Goal: Task Accomplishment & Management: Use online tool/utility

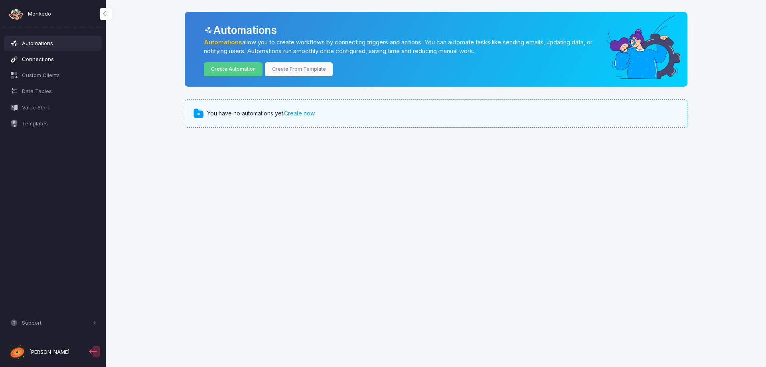
click at [35, 55] on span "Connections" at bounding box center [59, 59] width 75 height 8
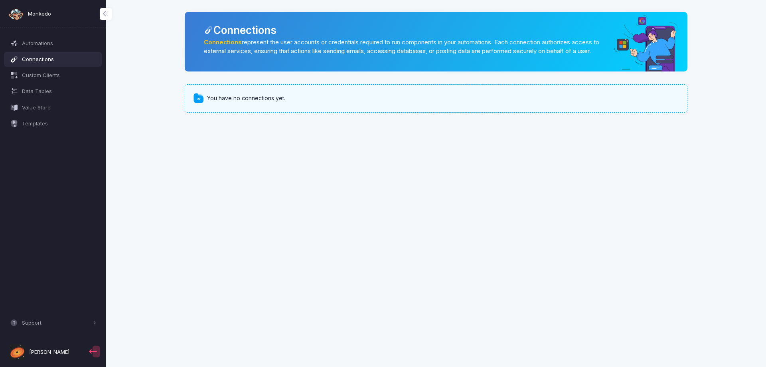
click at [235, 112] on div "You have no connections yet." at bounding box center [436, 98] width 503 height 28
click at [243, 103] on span "You have no connections yet." at bounding box center [246, 98] width 78 height 8
click at [77, 42] on span "Automations" at bounding box center [59, 44] width 75 height 8
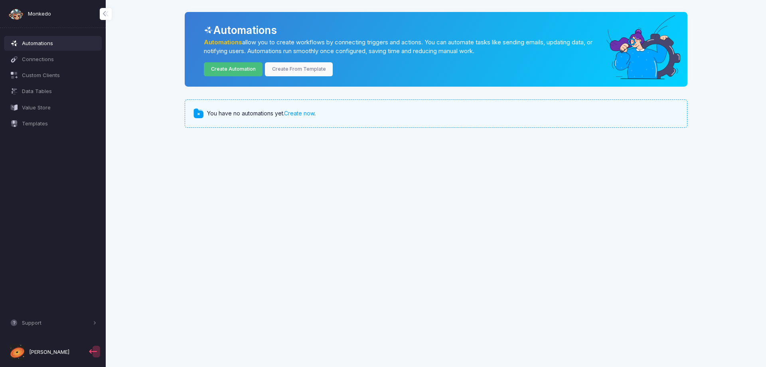
click at [231, 71] on link "Create Automation" at bounding box center [233, 69] width 59 height 14
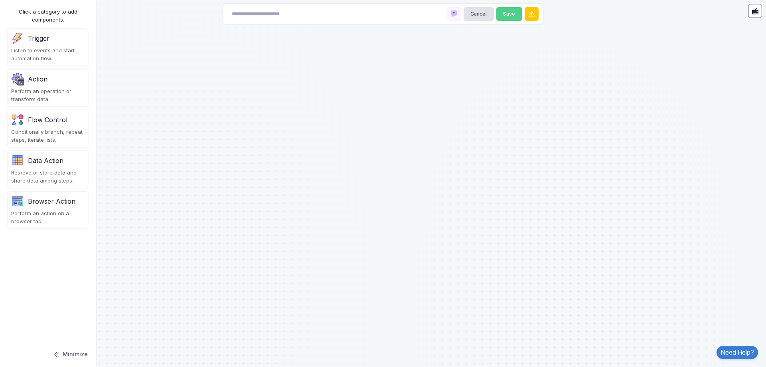
drag, startPoint x: 48, startPoint y: 45, endPoint x: 293, endPoint y: 68, distance: 245.7
click at [293, 68] on automation-editor "Cancel Save Click a category to add components. Trigger Listen to events and st…" at bounding box center [383, 183] width 766 height 367
click at [59, 43] on div "Trigger" at bounding box center [47, 38] width 73 height 13
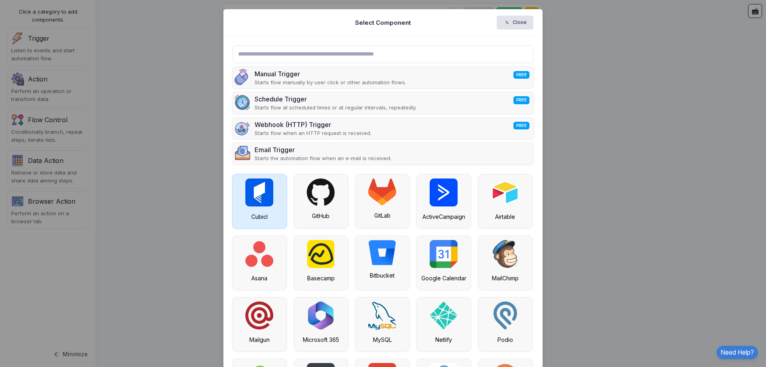
click at [259, 193] on img at bounding box center [259, 192] width 28 height 28
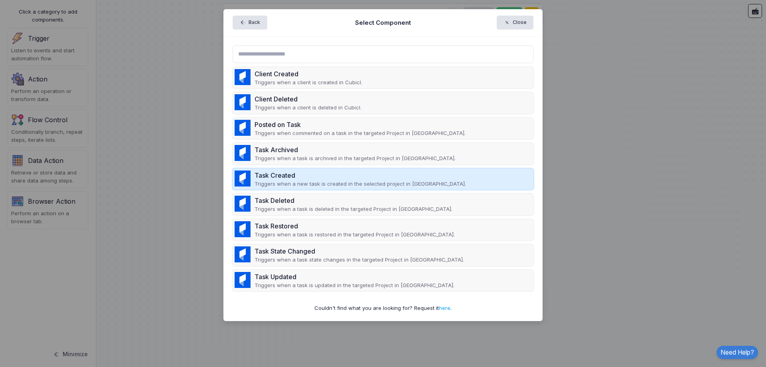
click at [292, 175] on div "Task Created" at bounding box center [361, 175] width 212 height 10
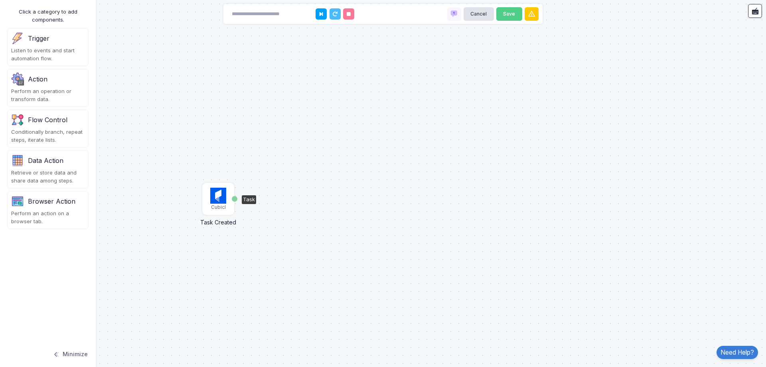
click at [226, 188] on img at bounding box center [218, 196] width 16 height 16
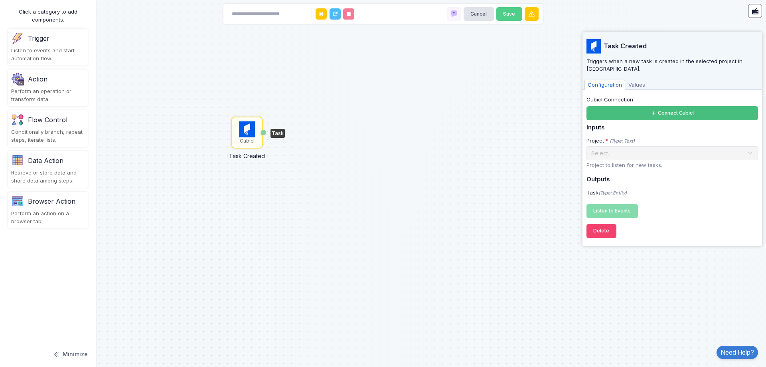
click at [694, 110] on button "Connect Cubicl" at bounding box center [673, 113] width 172 height 14
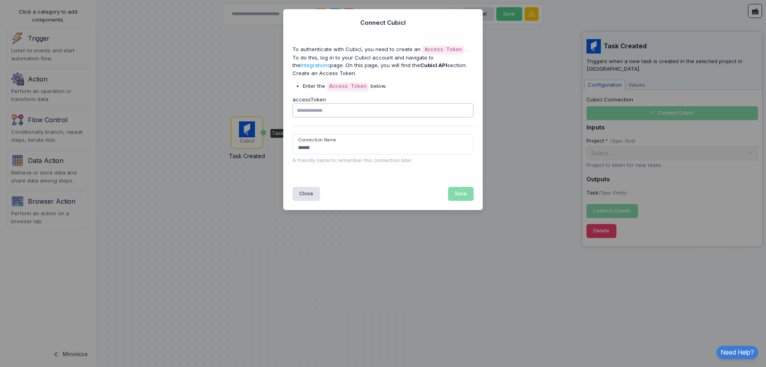
click at [358, 111] on input "accessToken" at bounding box center [384, 110] width 182 height 14
drag, startPoint x: 332, startPoint y: 87, endPoint x: 369, endPoint y: 86, distance: 36.3
click at [369, 86] on li "Enter the Access Token below." at bounding box center [388, 86] width 171 height 8
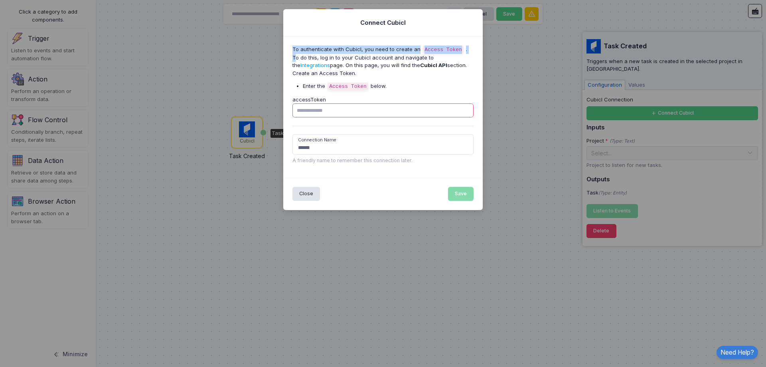
drag, startPoint x: 293, startPoint y: 51, endPoint x: 465, endPoint y: 45, distance: 172.9
click at [465, 45] on p "To authenticate with Cubicl, you need to create an Access Token . To do this, l…" at bounding box center [384, 61] width 182 height 32
click at [466, 46] on p "To authenticate with Cubicl, you need to create an Access Token . To do this, l…" at bounding box center [384, 61] width 182 height 32
click at [294, 57] on p "To authenticate with Cubicl, you need to create an Access Token . To do this, l…" at bounding box center [384, 61] width 182 height 32
drag, startPoint x: 294, startPoint y: 57, endPoint x: 381, endPoint y: 57, distance: 87.4
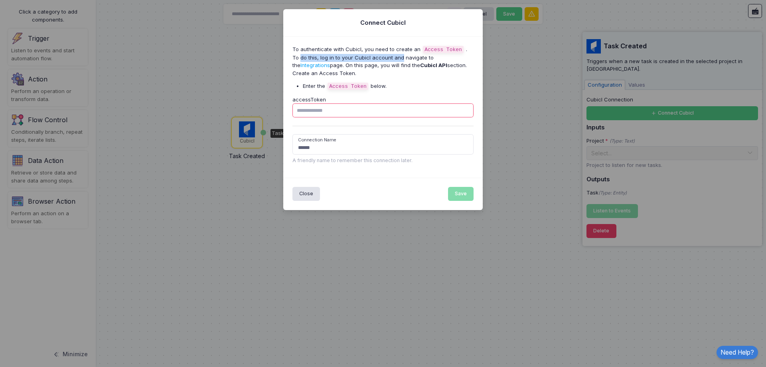
click at [386, 57] on p "To authenticate with Cubicl, you need to create an Access Token . To do this, l…" at bounding box center [384, 61] width 182 height 32
click at [362, 59] on p "To authenticate with Cubicl, you need to create an Access Token . To do this, l…" at bounding box center [384, 61] width 182 height 32
drag, startPoint x: 306, startPoint y: 64, endPoint x: 468, endPoint y: 63, distance: 162.8
click at [468, 63] on p "To authenticate with Cubicl, you need to create an Access Token . To do this, l…" at bounding box center [384, 61] width 182 height 32
click at [470, 63] on p "To authenticate with Cubicl, you need to create an Access Token . To do this, l…" at bounding box center [384, 61] width 182 height 32
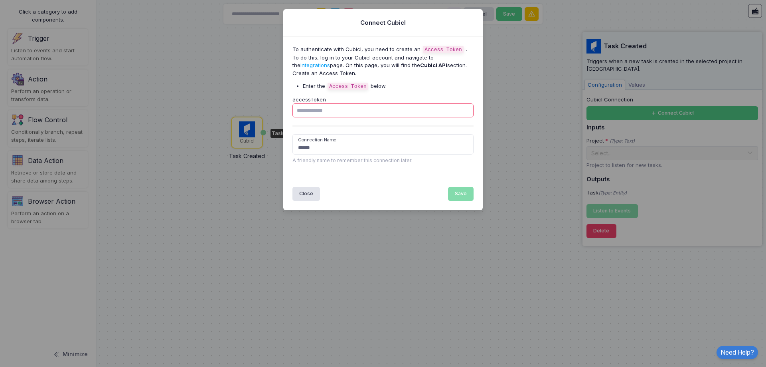
click at [339, 108] on input "accessToken" at bounding box center [384, 110] width 182 height 14
paste input "**********"
type input "**********"
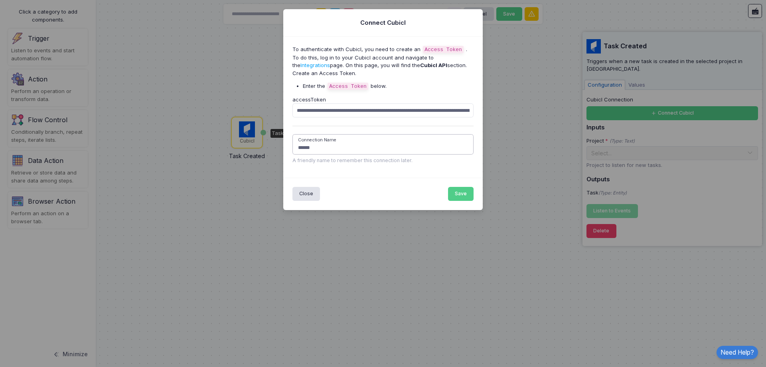
click at [342, 148] on input "******" at bounding box center [384, 144] width 182 height 20
click at [455, 194] on button "Save" at bounding box center [461, 194] width 26 height 14
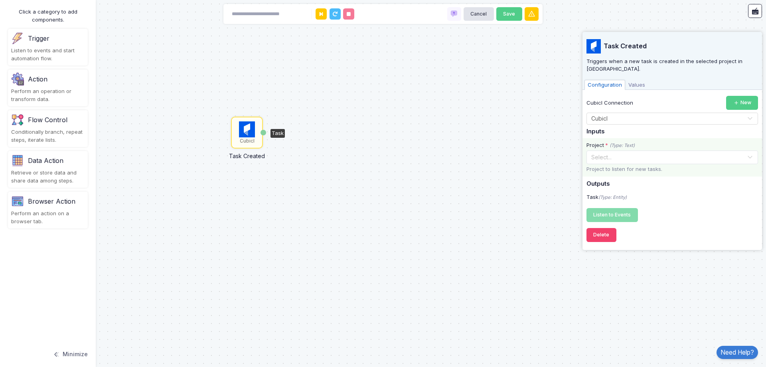
click at [640, 152] on input "text" at bounding box center [664, 156] width 147 height 9
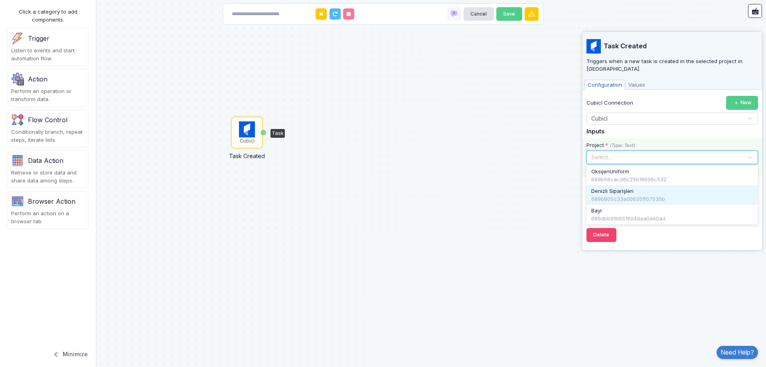
click at [619, 187] on span "Denizli Siparişleri" at bounding box center [612, 191] width 42 height 8
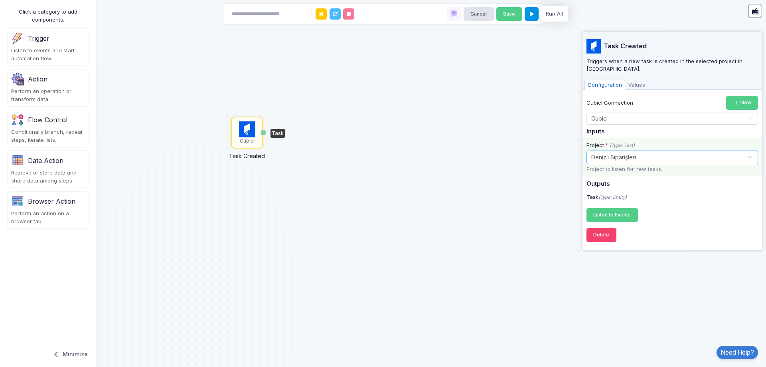
click at [531, 12] on icon at bounding box center [532, 14] width 4 height 5
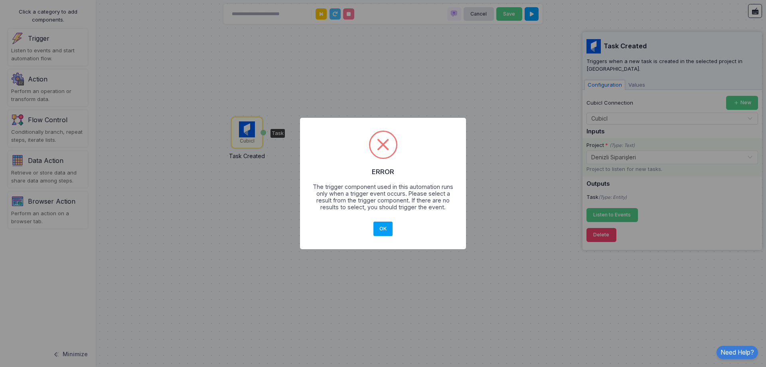
click at [393, 223] on div "OK No Cancel" at bounding box center [383, 229] width 22 height 18
click at [387, 227] on button "OK" at bounding box center [383, 228] width 19 height 14
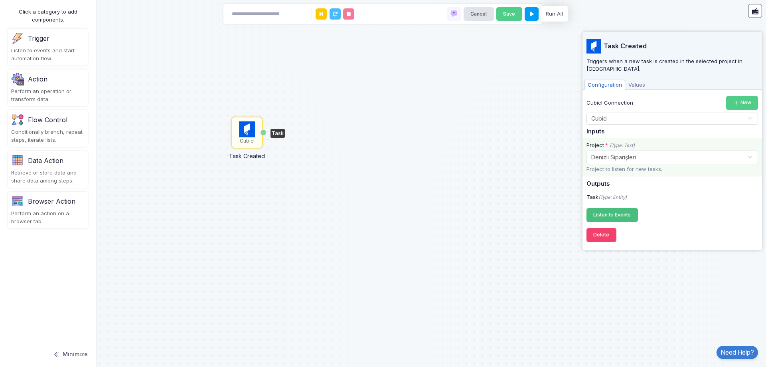
click at [618, 208] on button "Listen to Events Registering..." at bounding box center [612, 215] width 51 height 14
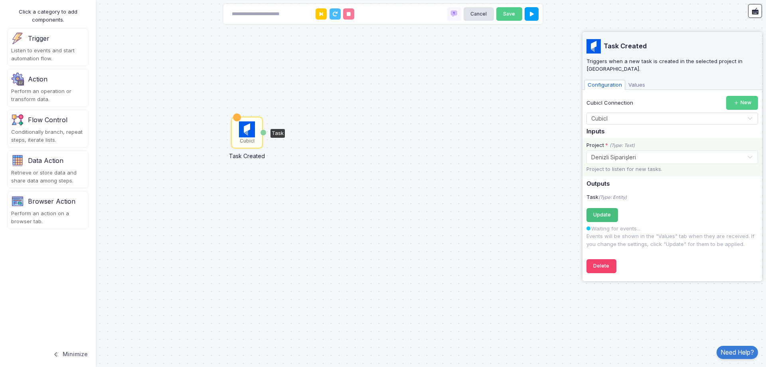
click at [605, 212] on span "Update" at bounding box center [602, 215] width 18 height 6
click at [646, 80] on span "Values" at bounding box center [636, 85] width 23 height 10
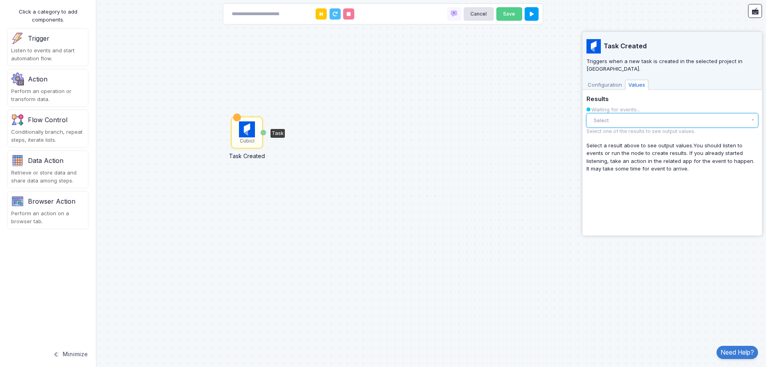
click at [608, 113] on button "Select" at bounding box center [673, 120] width 172 height 14
click at [606, 113] on button "Select" at bounding box center [673, 120] width 172 height 14
click at [607, 80] on span "Configuration" at bounding box center [605, 85] width 41 height 10
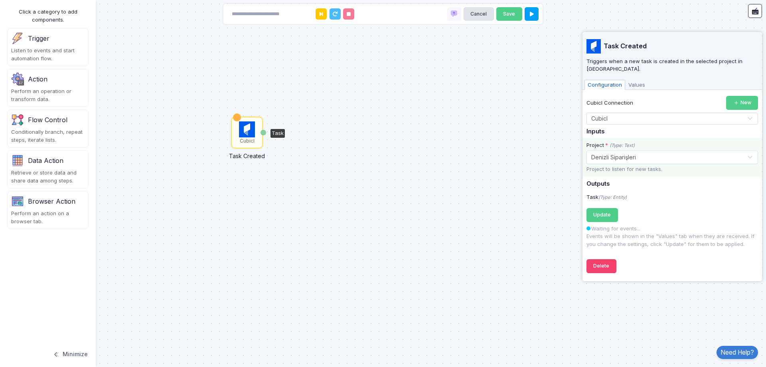
click at [308, 143] on div "Cubicl Task Created Task" at bounding box center [383, 183] width 766 height 367
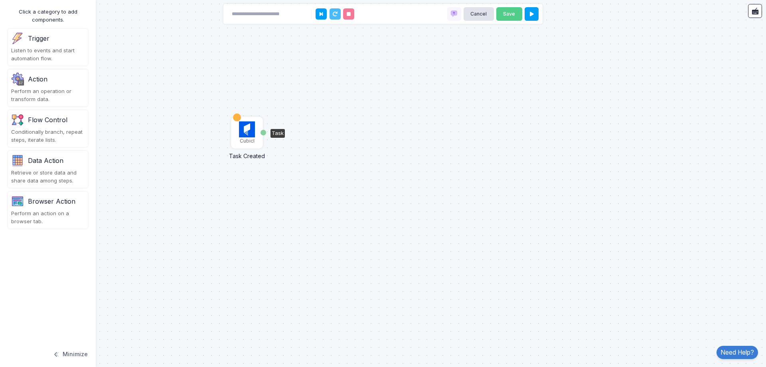
click at [251, 136] on img at bounding box center [247, 129] width 16 height 16
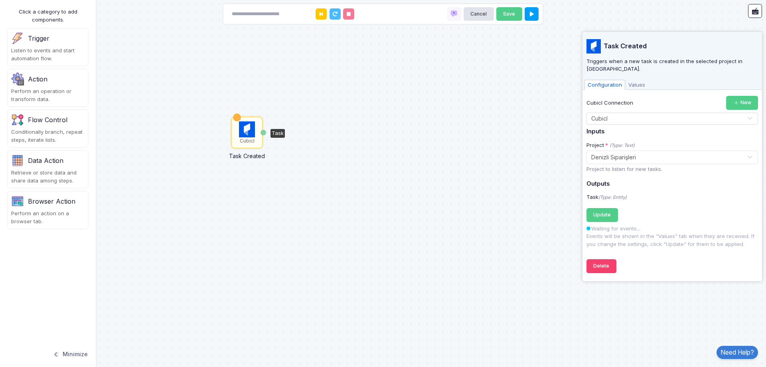
click at [427, 142] on div "Cubicl Task Created Task" at bounding box center [383, 183] width 766 height 367
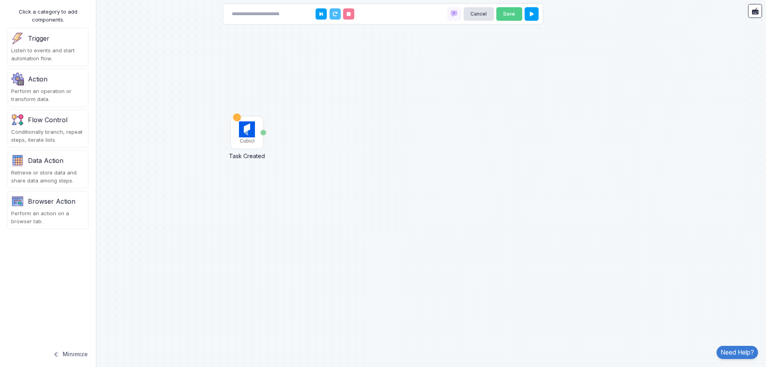
drag, startPoint x: 61, startPoint y: 89, endPoint x: 103, endPoint y: 89, distance: 41.5
click at [103, 89] on automation-editor "Cubicl Task Created Task Cancel Save Click a category to add components. Trigge…" at bounding box center [383, 183] width 766 height 367
click at [68, 89] on div "Perform an operation or transform data." at bounding box center [47, 95] width 73 height 16
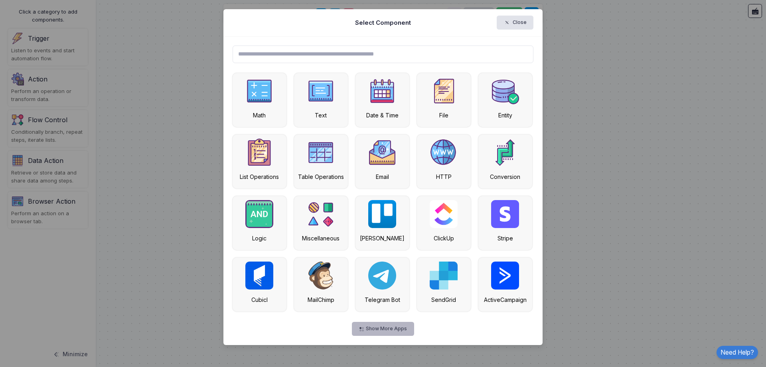
click at [397, 333] on button "Show More Apps" at bounding box center [383, 329] width 62 height 14
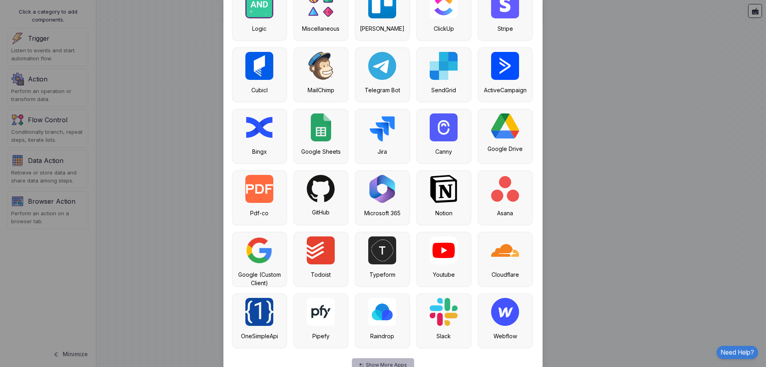
scroll to position [233, 0]
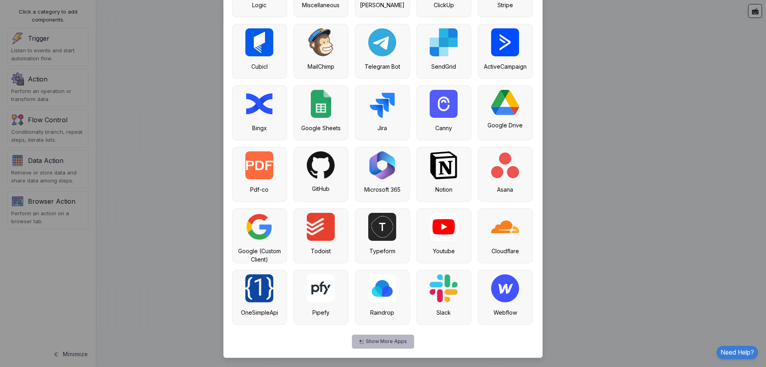
click at [391, 336] on button "Show More Apps" at bounding box center [383, 341] width 62 height 14
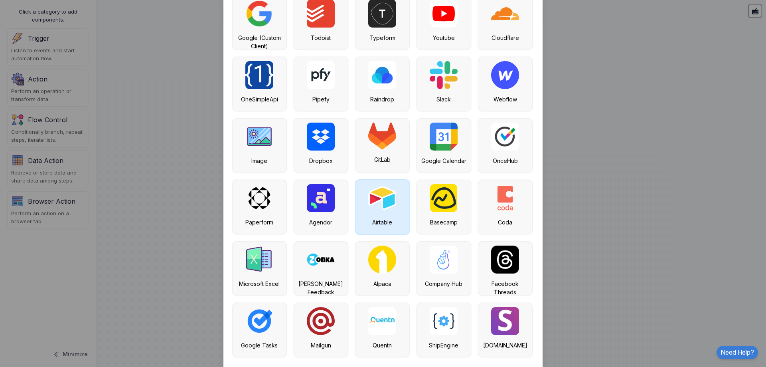
scroll to position [479, 0]
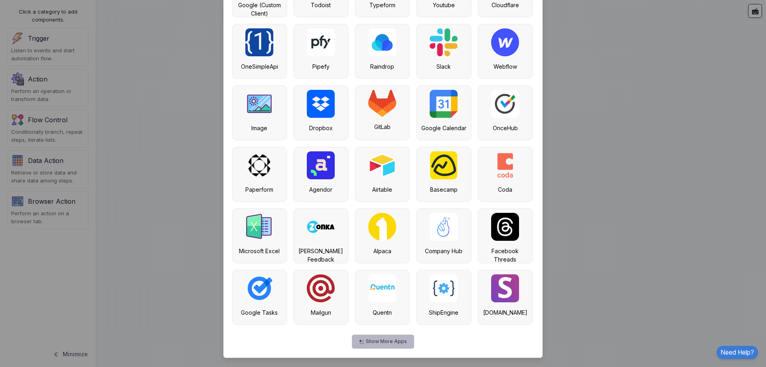
click at [386, 339] on button "Show More Apps" at bounding box center [383, 341] width 62 height 14
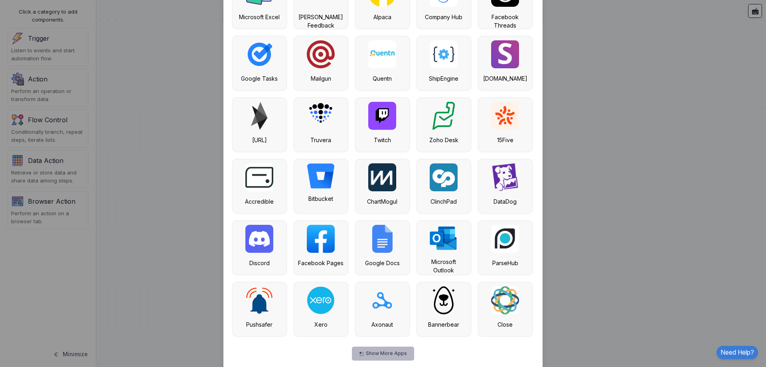
scroll to position [725, 0]
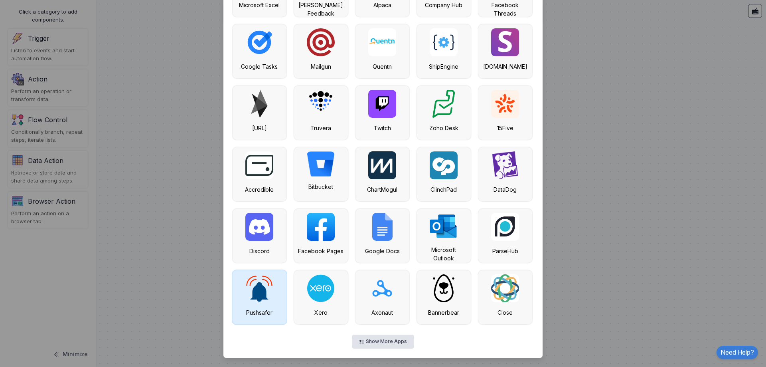
click at [251, 278] on img at bounding box center [259, 288] width 28 height 28
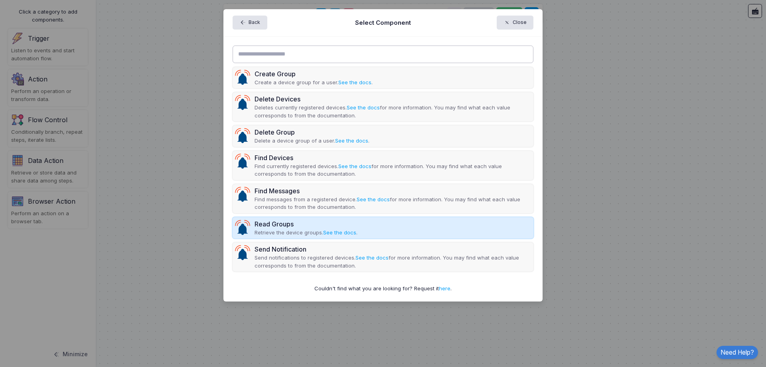
scroll to position [0, 0]
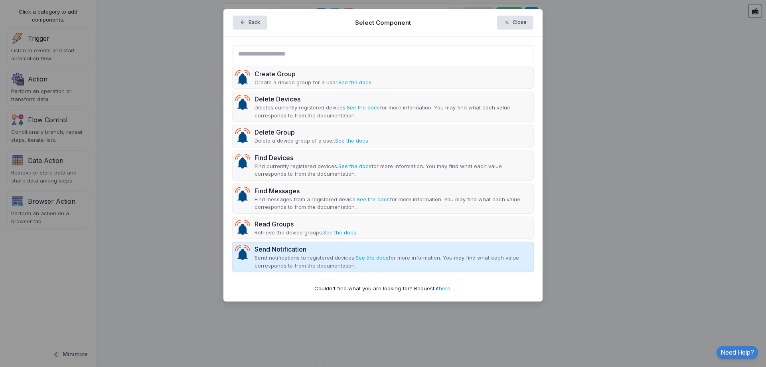
click at [277, 258] on p "Send notifications to registered devices. See the docs for more information. Yo…" at bounding box center [393, 262] width 277 height 16
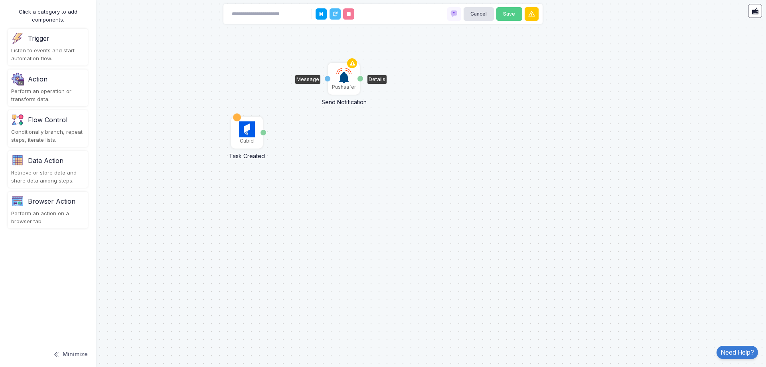
click at [344, 79] on img at bounding box center [344, 75] width 16 height 16
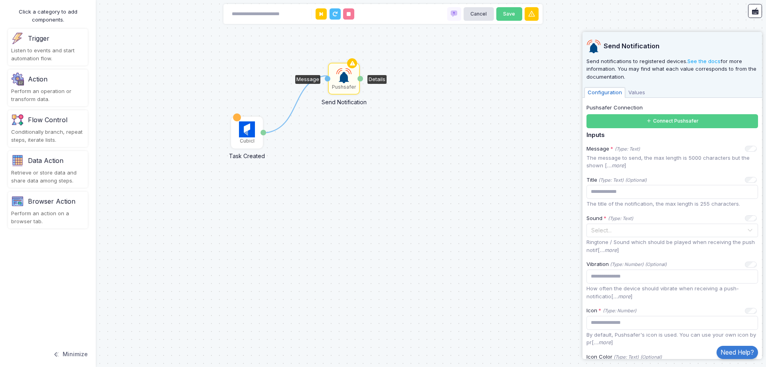
drag, startPoint x: 262, startPoint y: 130, endPoint x: 328, endPoint y: 78, distance: 84.0
click at [0, 0] on div "1 Cubicl Task Created Task Pushsafer Send Notification Message Details" at bounding box center [0, 0] width 0 height 0
click at [414, 223] on div "1 Cubicl Task Created Task Pushsafer Send Notification Message Details" at bounding box center [383, 183] width 766 height 367
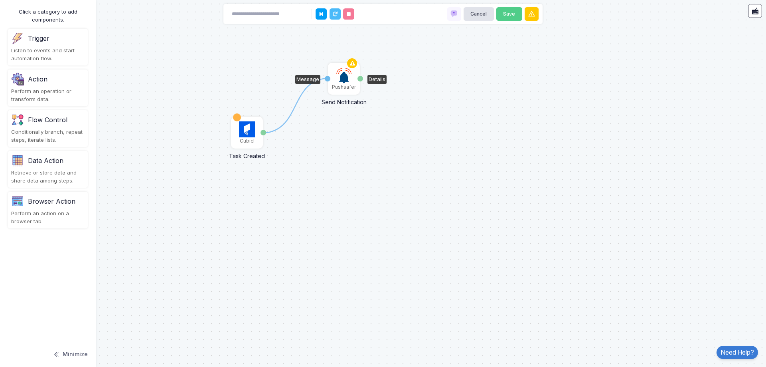
click at [343, 75] on img at bounding box center [344, 75] width 16 height 16
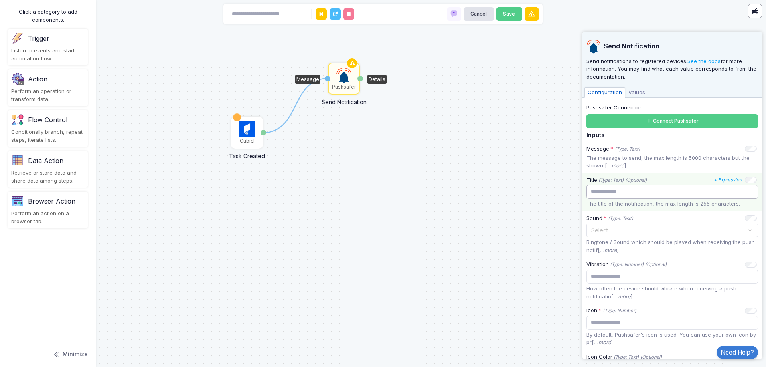
click at [598, 186] on input "text" at bounding box center [673, 192] width 172 height 14
click at [639, 90] on span "Values" at bounding box center [636, 92] width 23 height 10
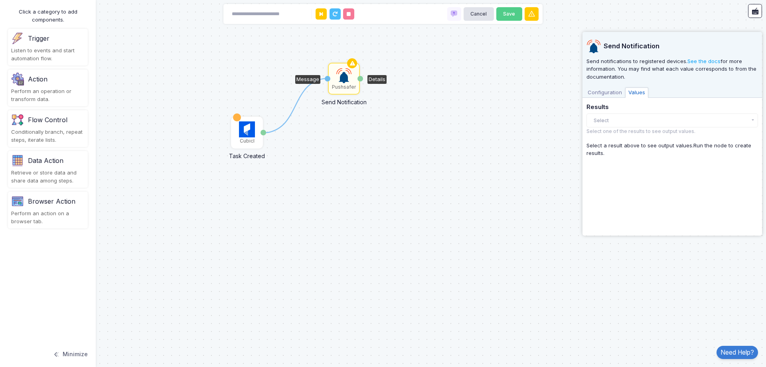
click at [604, 93] on span "Configuration" at bounding box center [605, 92] width 41 height 10
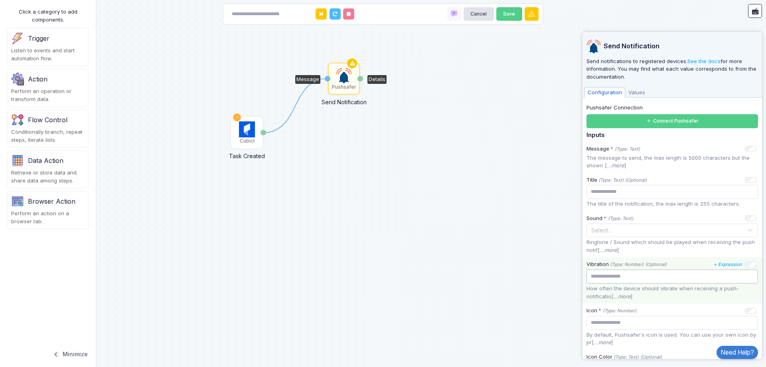
click at [620, 275] on input "number" at bounding box center [673, 276] width 172 height 14
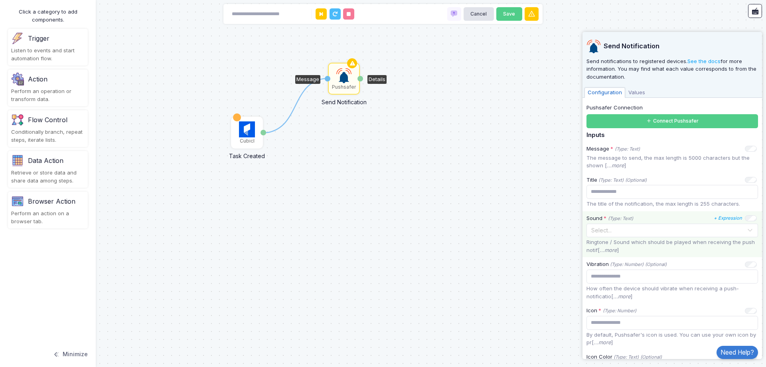
click at [665, 230] on input "text" at bounding box center [664, 229] width 147 height 9
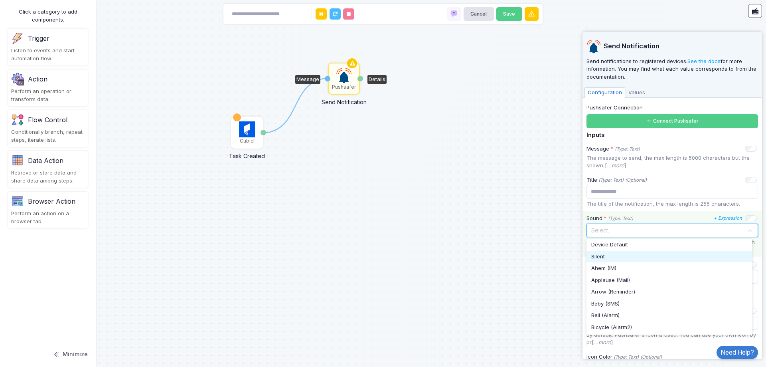
click at [626, 251] on div "Silent" at bounding box center [670, 257] width 166 height 12
click at [633, 232] on input "text" at bounding box center [664, 229] width 147 height 9
click at [622, 245] on span "Device Default" at bounding box center [609, 245] width 37 height 8
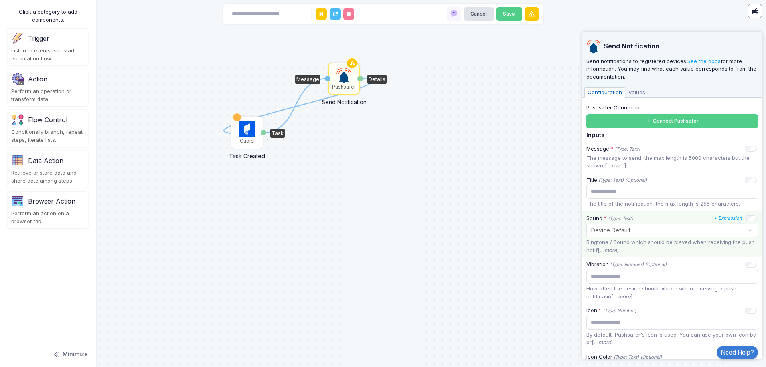
drag, startPoint x: 361, startPoint y: 77, endPoint x: 232, endPoint y: 137, distance: 142.6
click at [0, 0] on div "1 1 Cubicl Task Created Task Pushsafer Send Notification Message Details" at bounding box center [0, 0] width 0 height 0
drag, startPoint x: 362, startPoint y: 79, endPoint x: 262, endPoint y: 137, distance: 115.3
click at [0, 0] on div "1 1 Cubicl Task Created Task Pushsafer Send Notification Message Details" at bounding box center [0, 0] width 0 height 0
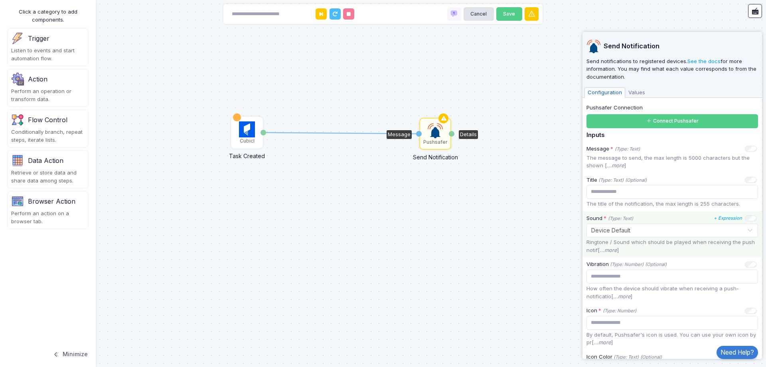
drag, startPoint x: 351, startPoint y: 84, endPoint x: 442, endPoint y: 139, distance: 106.7
click at [442, 139] on div "Pushsafer" at bounding box center [435, 141] width 24 height 7
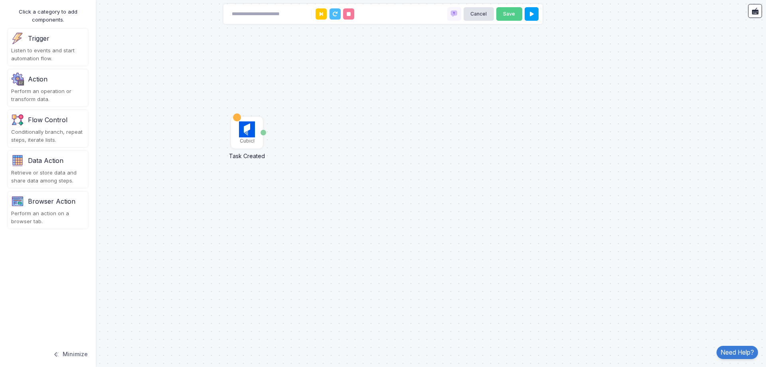
click at [442, 139] on div "Cubicl Task Created Task" at bounding box center [383, 183] width 766 height 367
drag, startPoint x: 251, startPoint y: 135, endPoint x: 360, endPoint y: 154, distance: 110.6
click at [328, 148] on img at bounding box center [320, 140] width 16 height 16
drag, startPoint x: 427, startPoint y: 304, endPoint x: 300, endPoint y: 203, distance: 161.5
drag, startPoint x: 300, startPoint y: 203, endPoint x: 346, endPoint y: 178, distance: 52.0
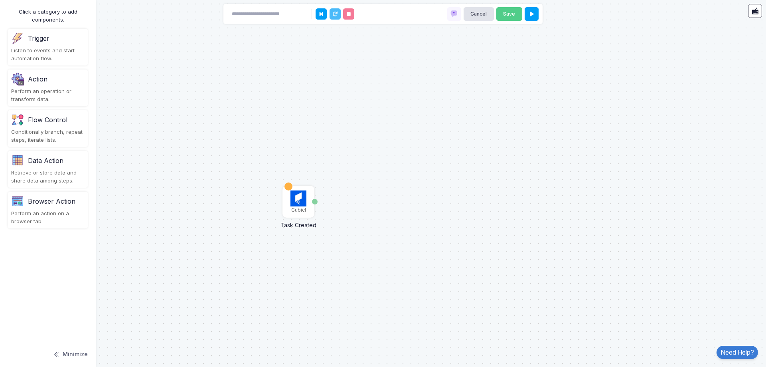
click at [396, 161] on div "Cubicl Task Created Task" at bounding box center [383, 183] width 766 height 367
drag, startPoint x: 428, startPoint y: 184, endPoint x: 496, endPoint y: 186, distance: 67.5
click at [496, 186] on div "Cubicl Task Created Task" at bounding box center [383, 183] width 766 height 367
drag, startPoint x: 462, startPoint y: 227, endPoint x: 462, endPoint y: 188, distance: 39.9
click at [462, 188] on div "Cubicl Task Created Task" at bounding box center [383, 183] width 766 height 367
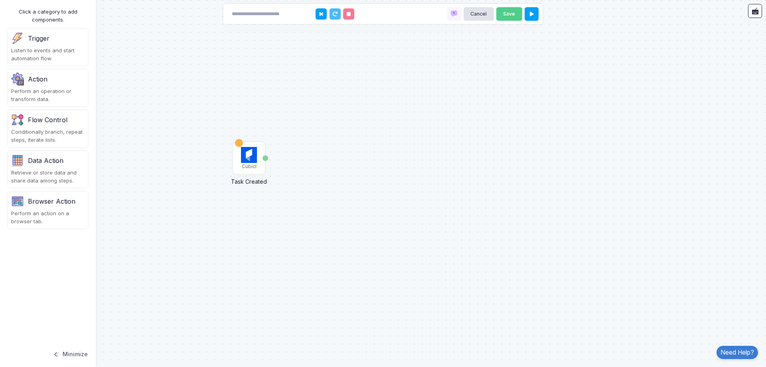
drag, startPoint x: 373, startPoint y: 183, endPoint x: 381, endPoint y: 188, distance: 9.3
click at [257, 170] on div "Cubicl" at bounding box center [249, 166] width 15 height 7
drag, startPoint x: 409, startPoint y: 190, endPoint x: 471, endPoint y: 184, distance: 62.6
click at [472, 185] on div "Cubicl Task Created Task" at bounding box center [383, 183] width 766 height 367
drag, startPoint x: 542, startPoint y: 189, endPoint x: 576, endPoint y: 198, distance: 35.1
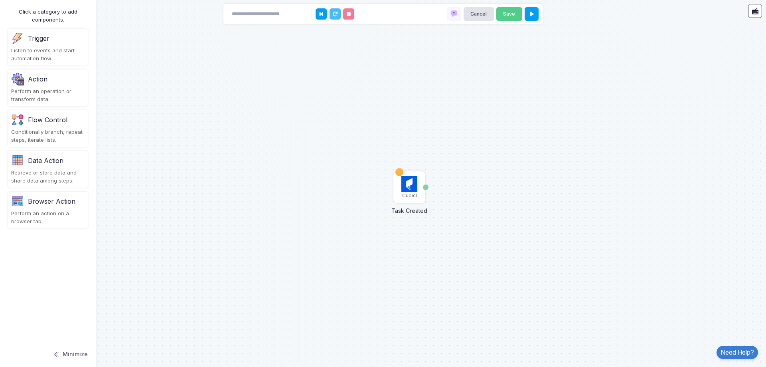
click at [577, 198] on div "Cubicl Task Created Task" at bounding box center [383, 183] width 766 height 367
drag, startPoint x: 547, startPoint y: 178, endPoint x: 508, endPoint y: 171, distance: 40.2
click at [508, 171] on div "Cubicl Task Created Task" at bounding box center [383, 183] width 766 height 367
click at [401, 178] on div "Cubicl" at bounding box center [410, 172] width 30 height 30
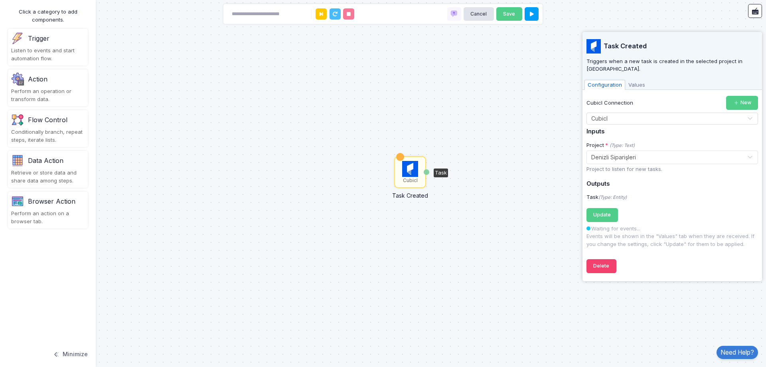
click at [447, 204] on div "Cubicl Task Created Task" at bounding box center [383, 183] width 766 height 367
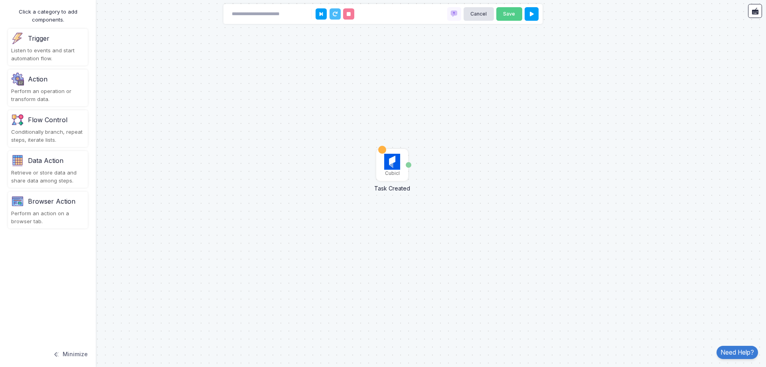
drag, startPoint x: 518, startPoint y: 168, endPoint x: 489, endPoint y: 156, distance: 31.5
click at [498, 160] on div "Cubicl Task Created Task" at bounding box center [383, 183] width 766 height 367
click at [46, 42] on div "Trigger" at bounding box center [39, 39] width 22 height 10
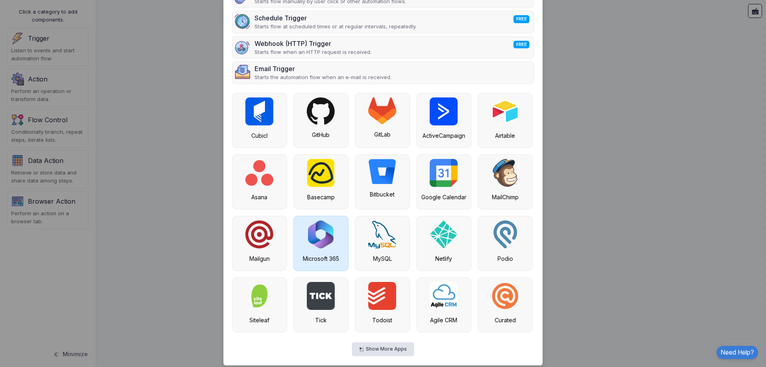
scroll to position [89, 0]
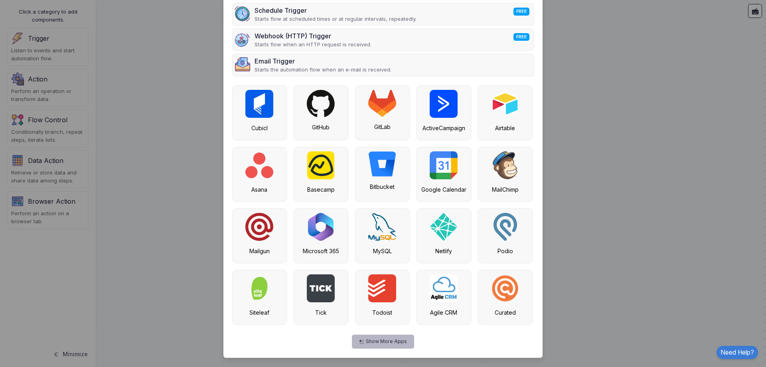
click at [395, 345] on button "Show More Apps" at bounding box center [383, 341] width 62 height 14
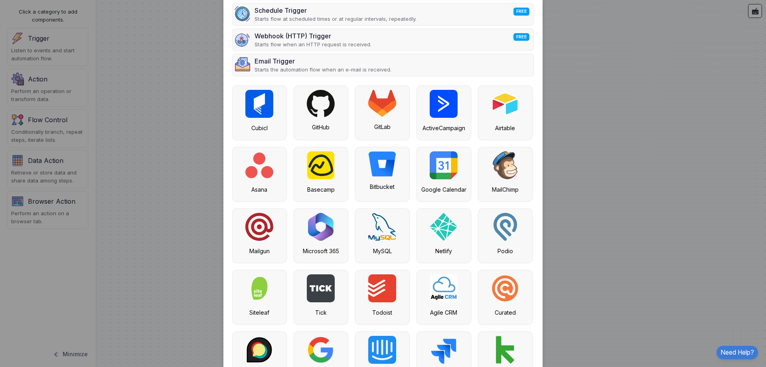
scroll to position [334, 0]
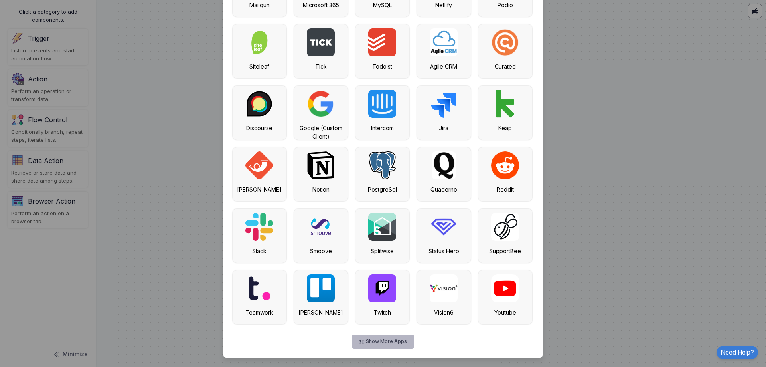
click at [372, 341] on button "Show More Apps" at bounding box center [383, 341] width 62 height 14
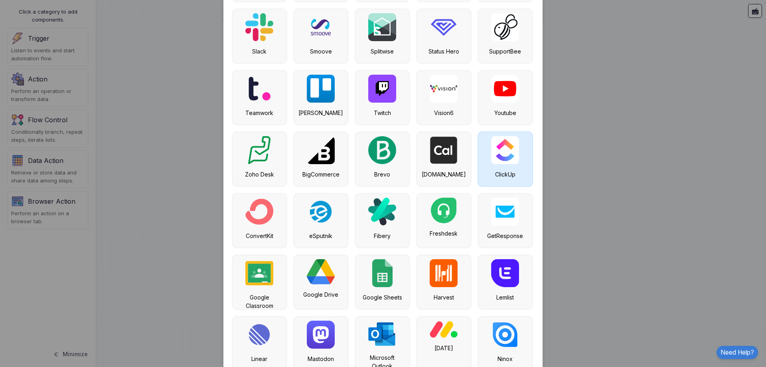
scroll to position [580, 0]
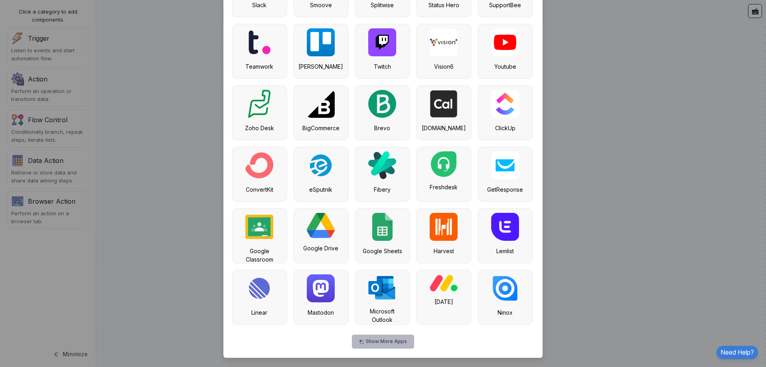
click at [352, 342] on button "Show More Apps" at bounding box center [383, 341] width 62 height 14
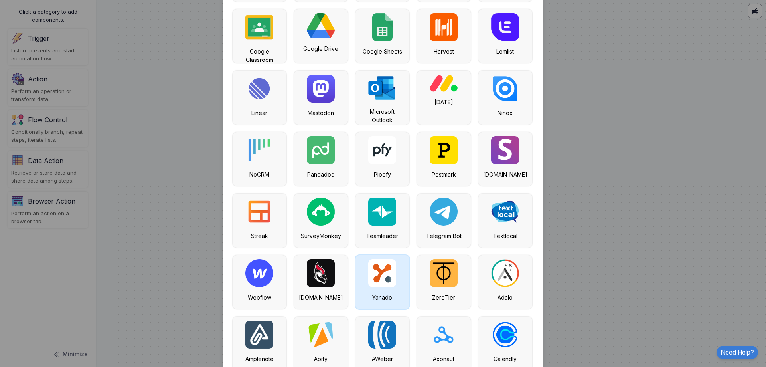
scroll to position [826, 0]
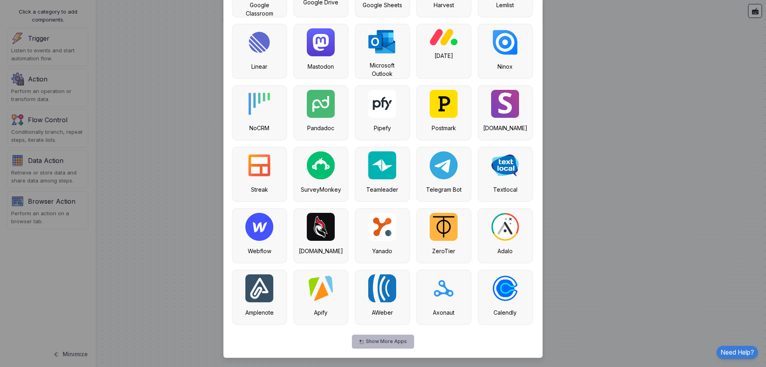
click at [383, 344] on button "Show More Apps" at bounding box center [383, 341] width 62 height 14
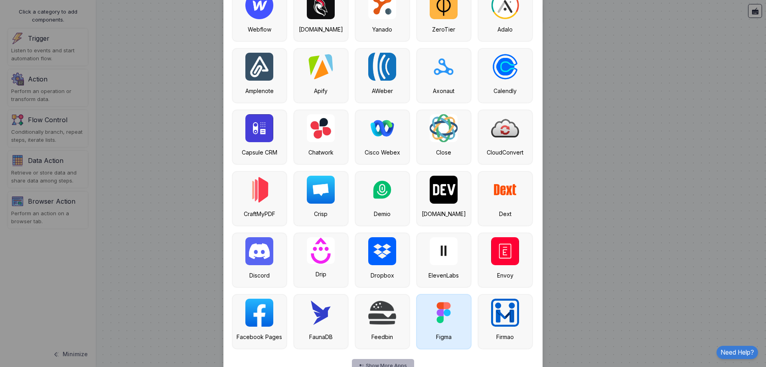
scroll to position [1072, 0]
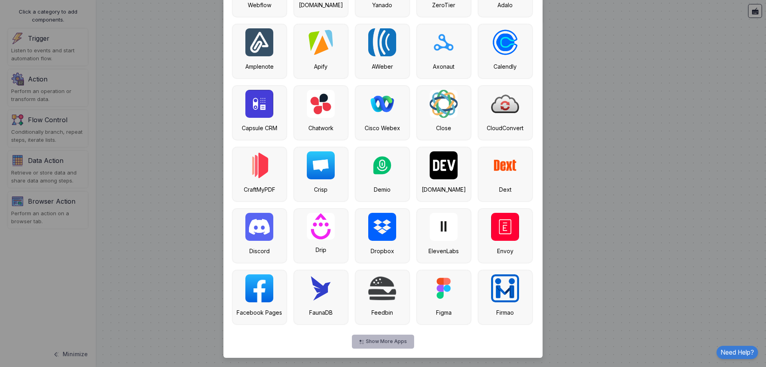
click at [385, 336] on button "Show More Apps" at bounding box center [383, 341] width 62 height 14
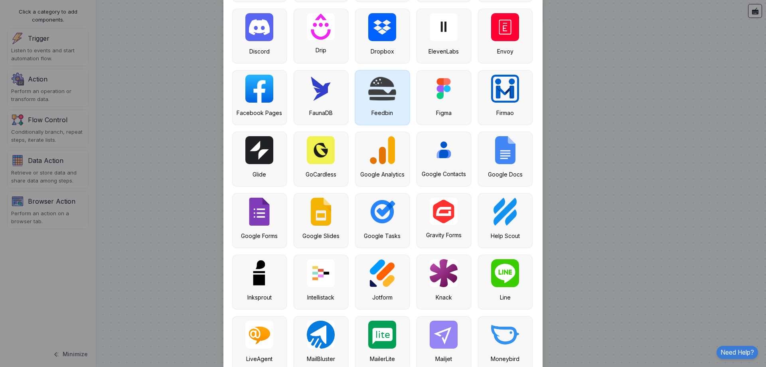
scroll to position [1318, 0]
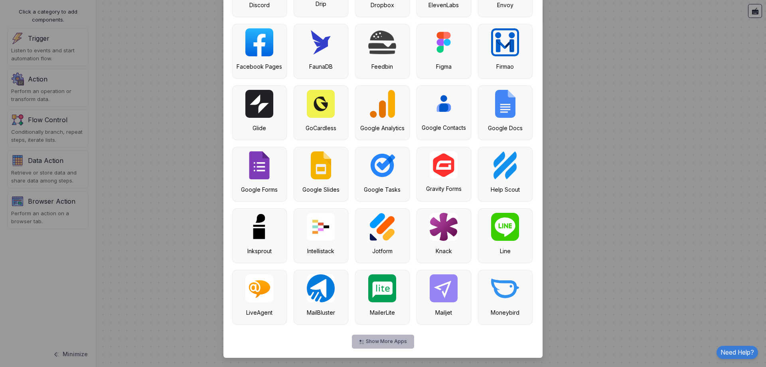
click at [379, 340] on button "Show More Apps" at bounding box center [383, 341] width 62 height 14
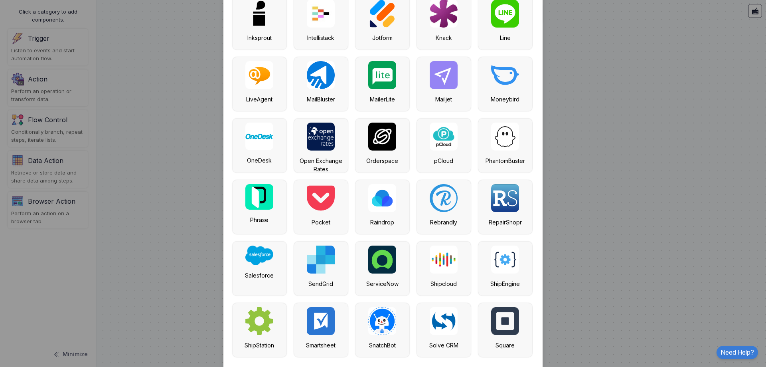
scroll to position [1564, 0]
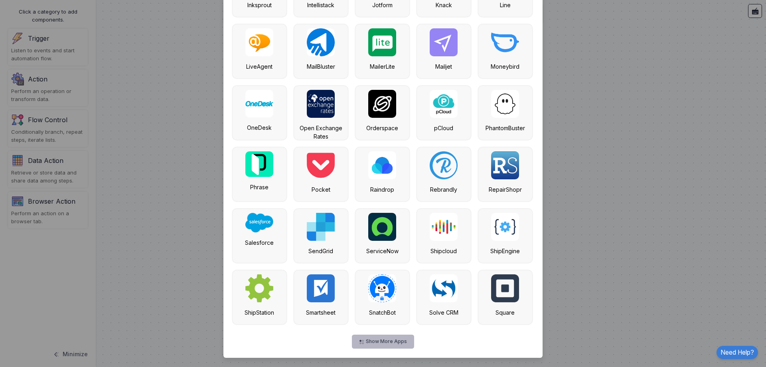
click at [374, 344] on button "Show More Apps" at bounding box center [383, 341] width 62 height 14
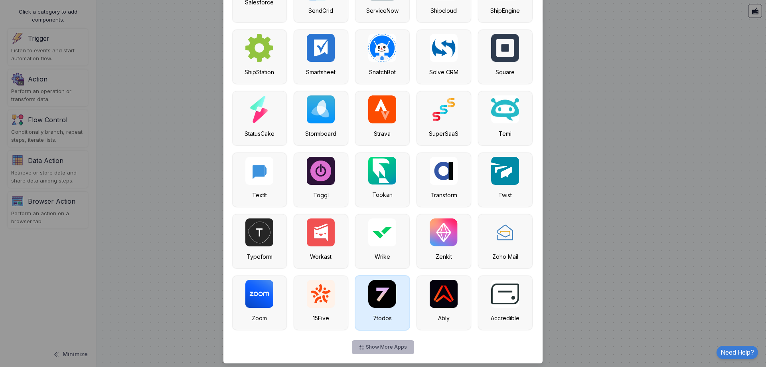
scroll to position [1809, 0]
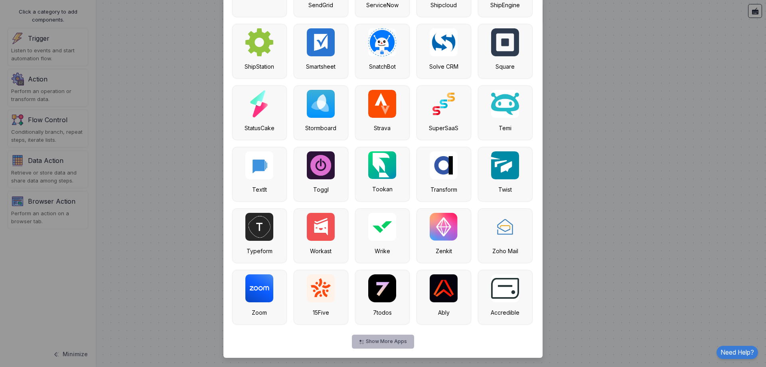
click at [388, 336] on button "Show More Apps" at bounding box center [383, 341] width 62 height 14
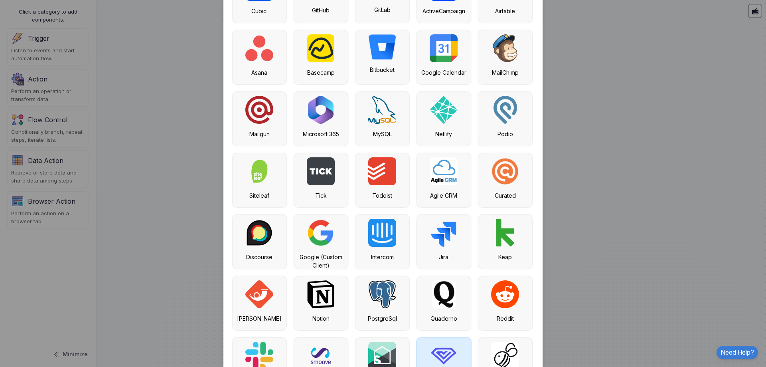
scroll to position [0, 0]
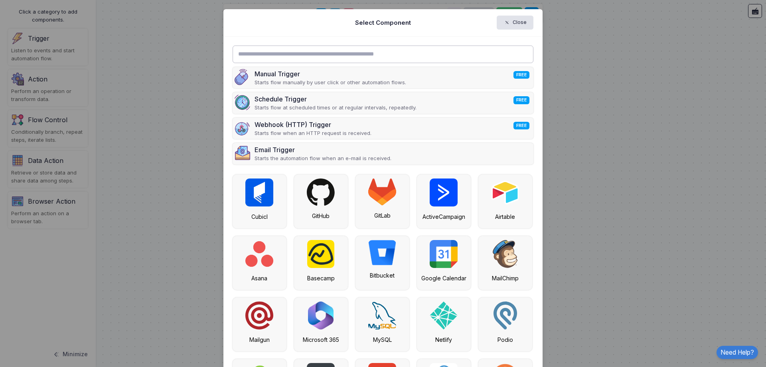
click at [319, 56] on input "text" at bounding box center [383, 54] width 301 height 18
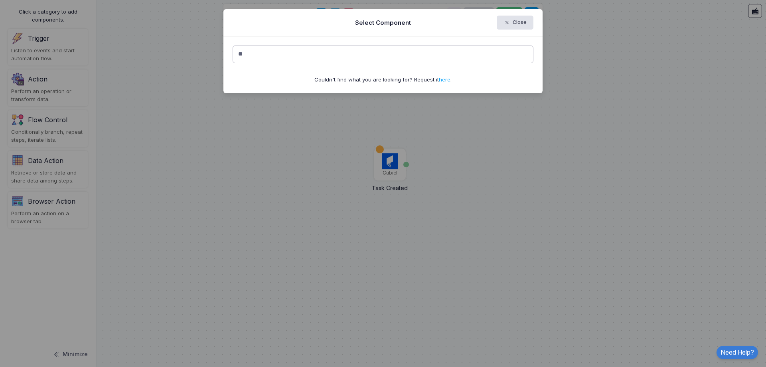
type input "*"
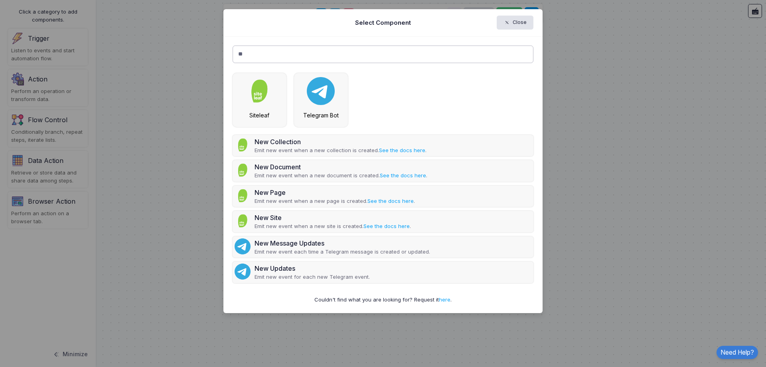
type input "*"
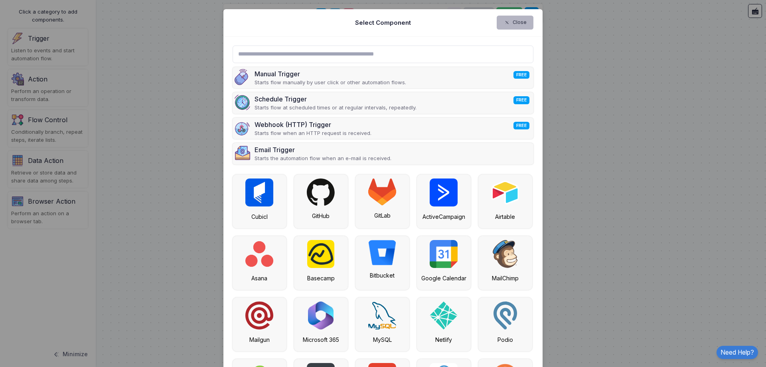
click at [517, 21] on button "Close" at bounding box center [515, 23] width 37 height 14
